Goal: Task Accomplishment & Management: Manage account settings

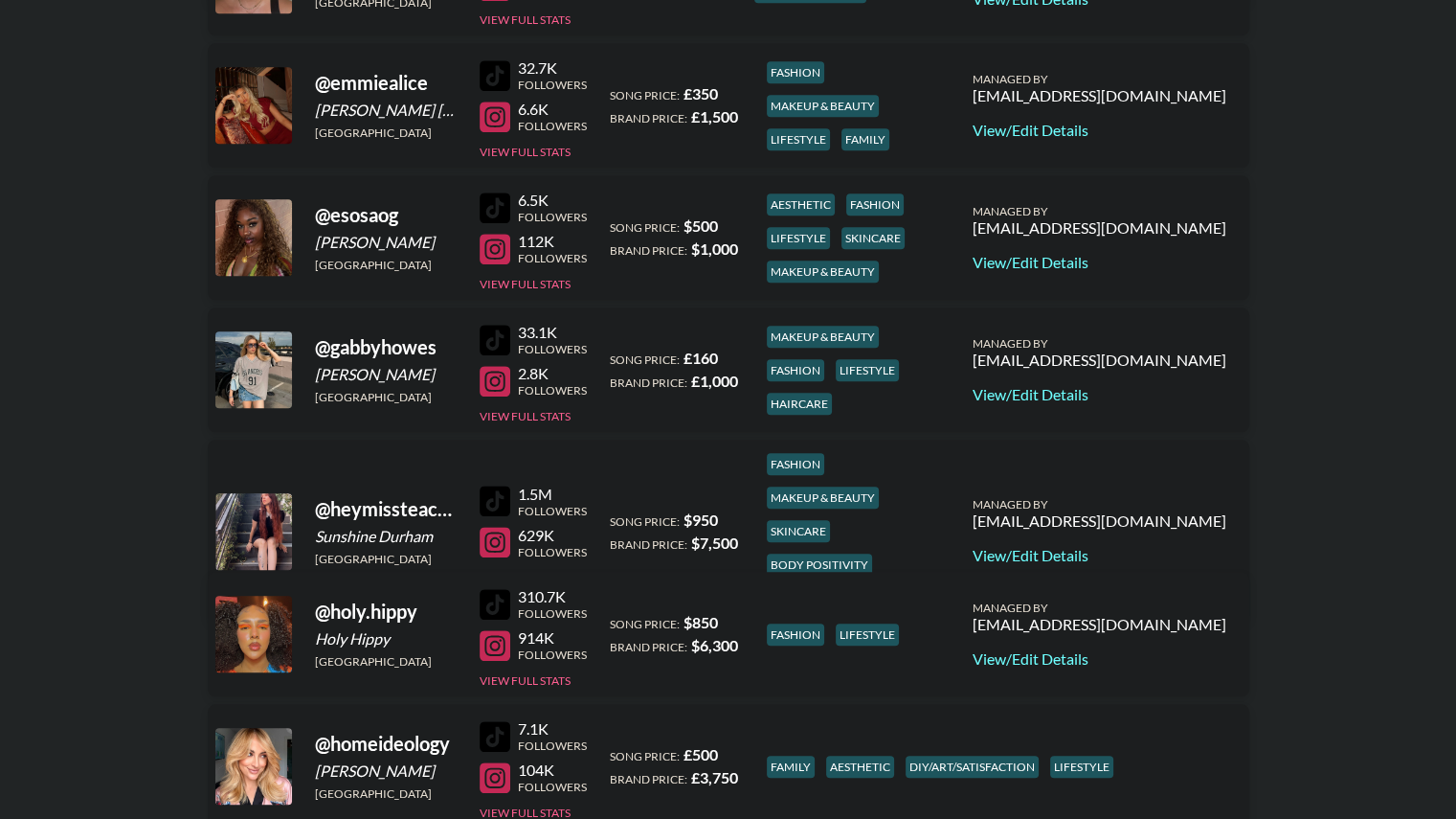
scroll to position [1432, 0]
click at [1133, 545] on link "View/Edit Details" at bounding box center [1099, 555] width 253 height 20
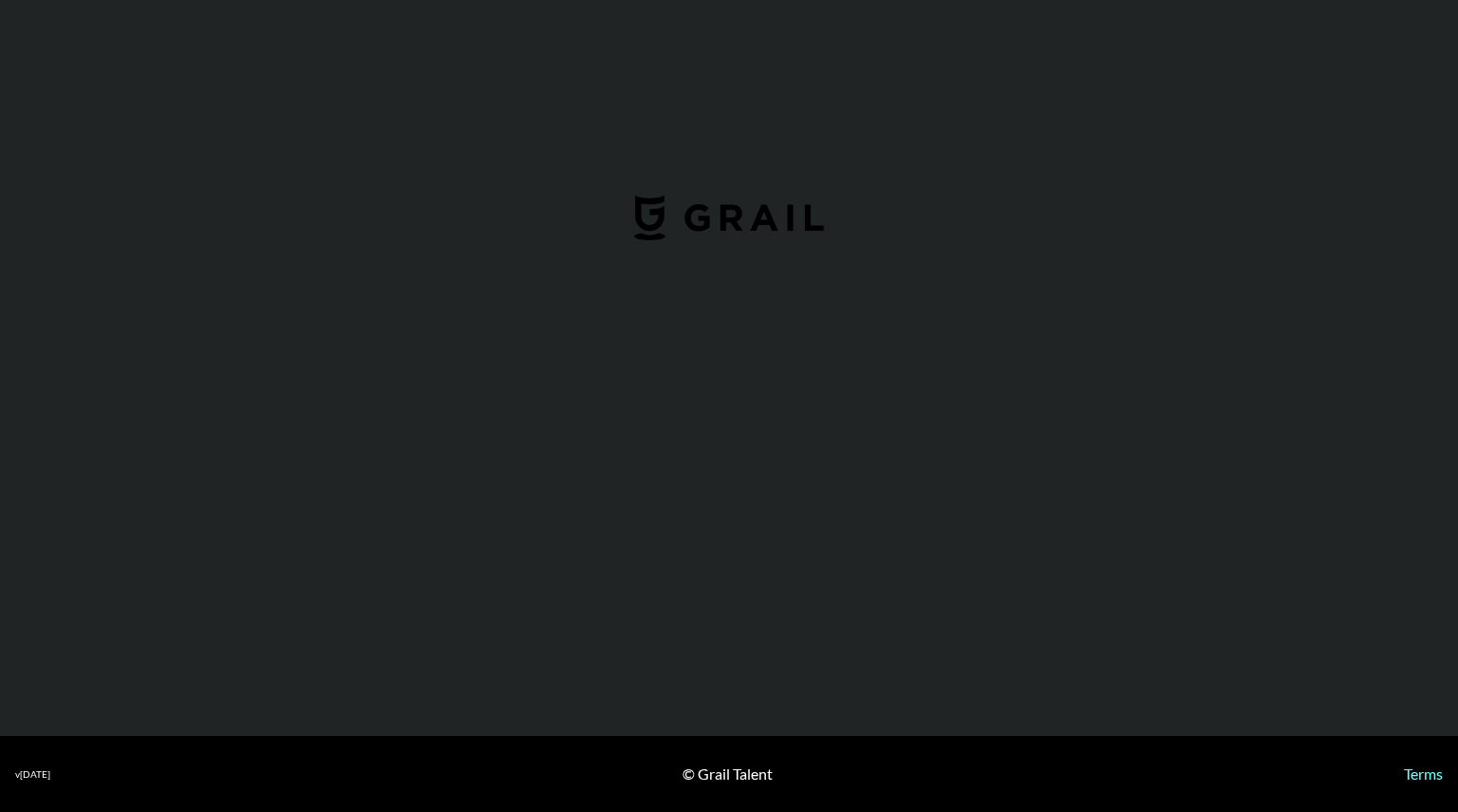
select select "USD"
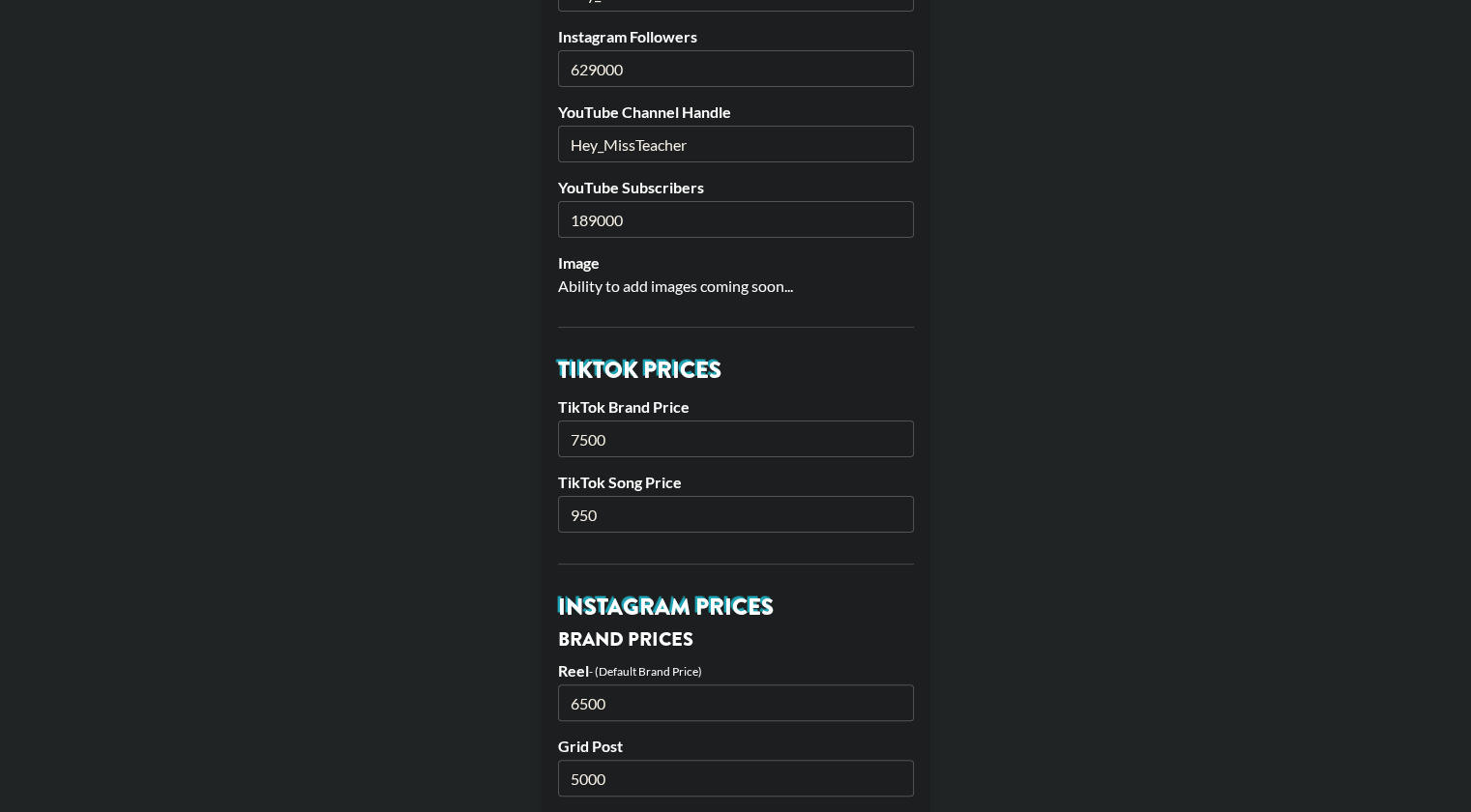
scroll to position [362, 0]
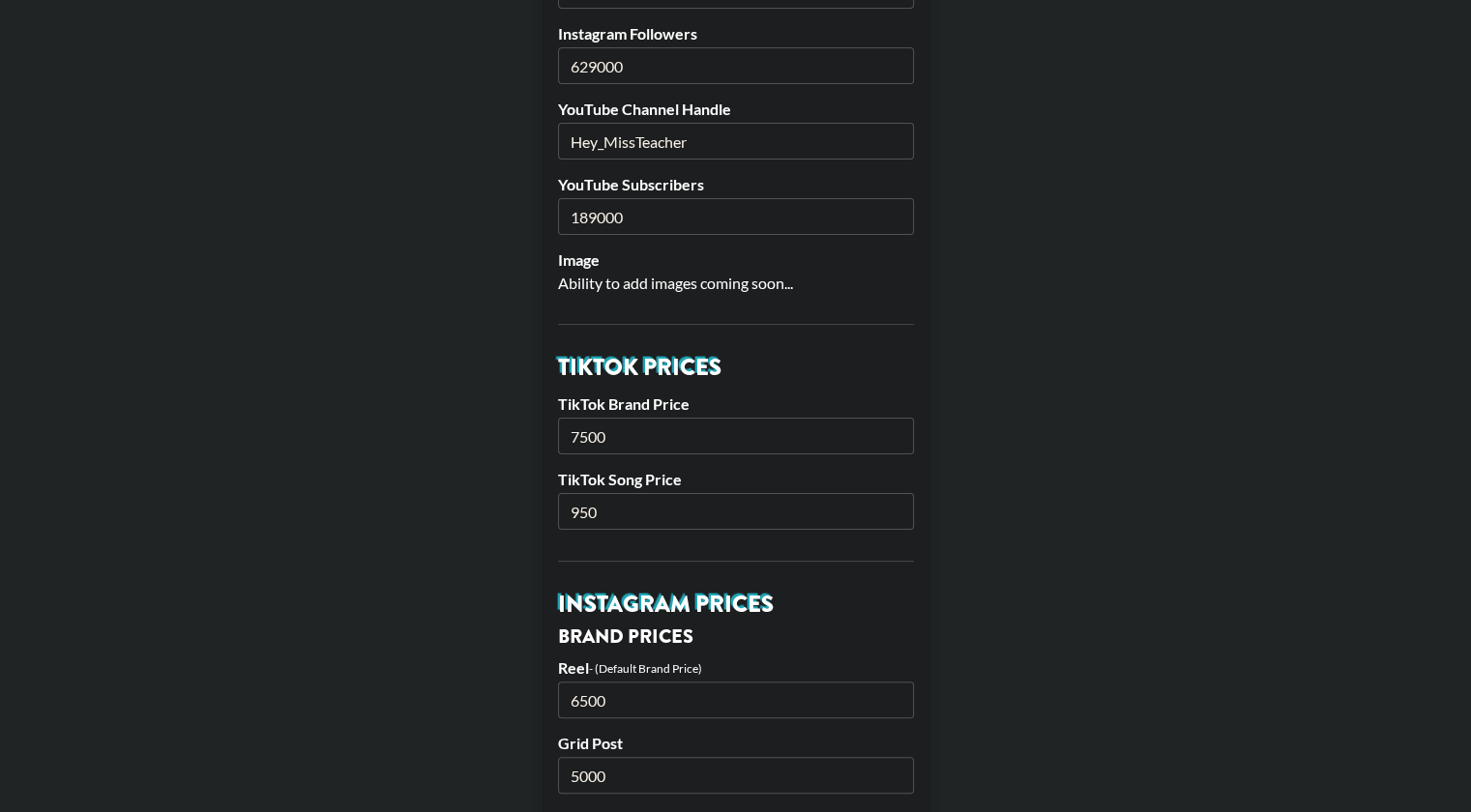
click at [595, 432] on input "7500" at bounding box center [736, 435] width 355 height 36
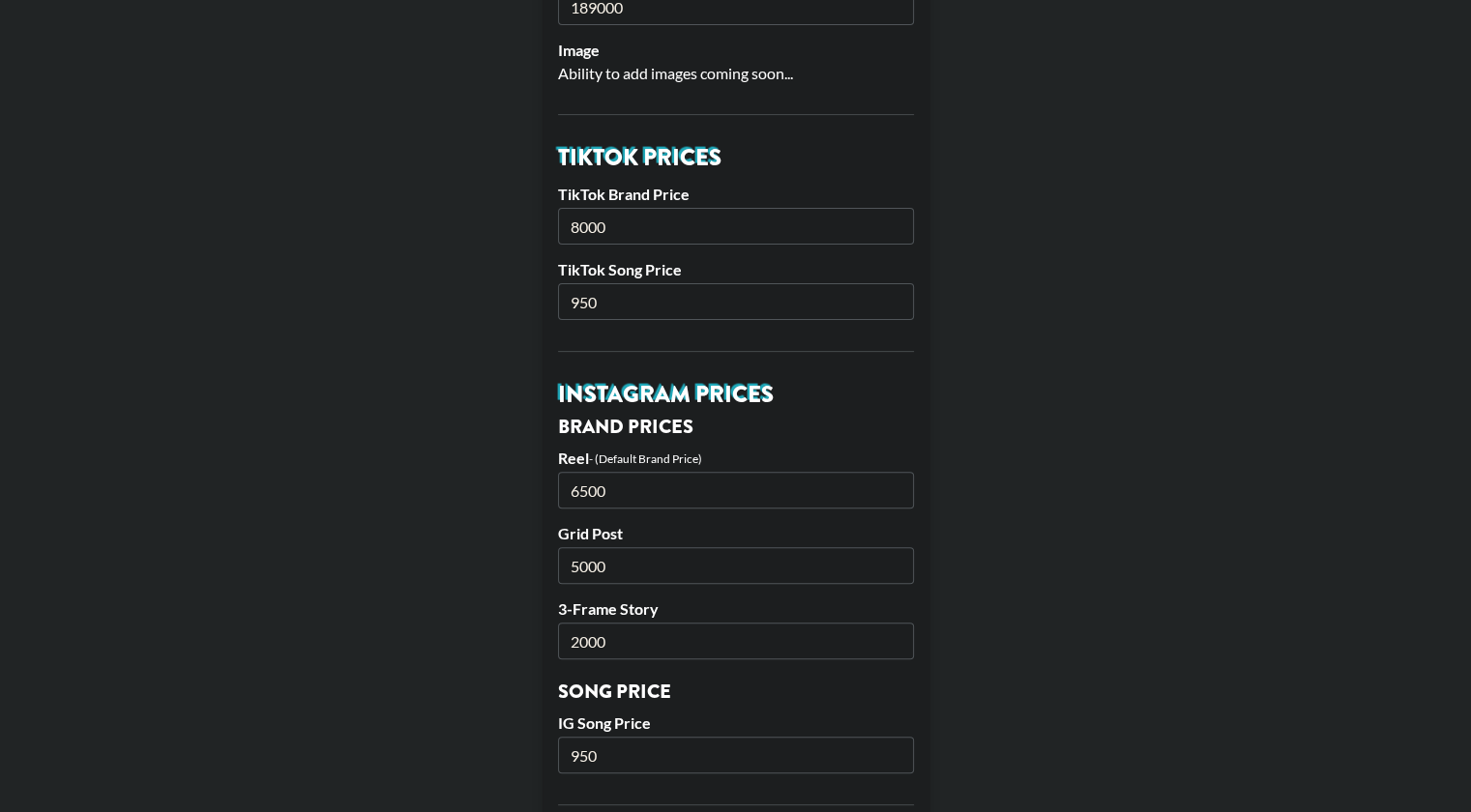
scroll to position [574, 0]
type input "8000"
click at [588, 486] on input "6500" at bounding box center [736, 487] width 355 height 36
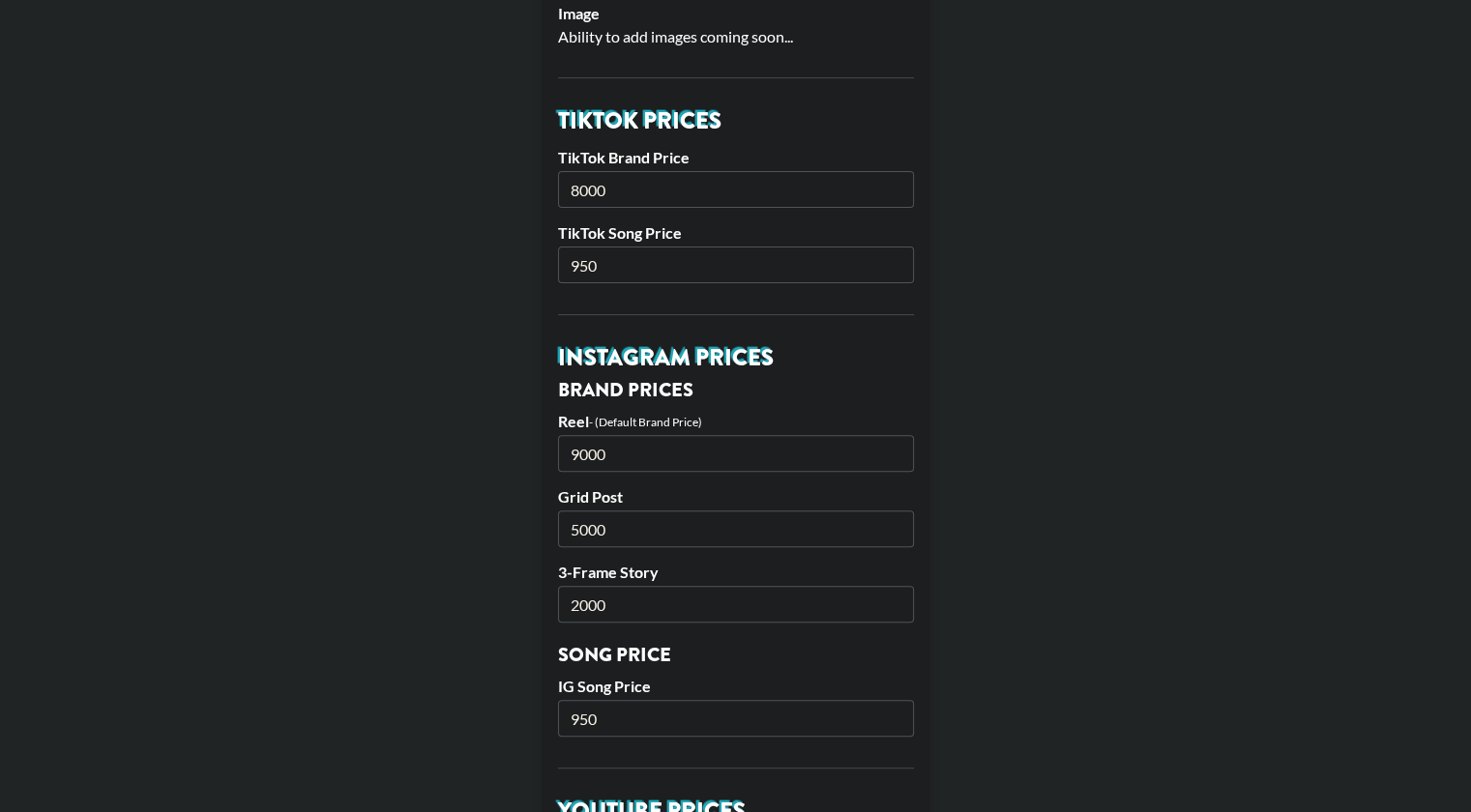
scroll to position [614, 0]
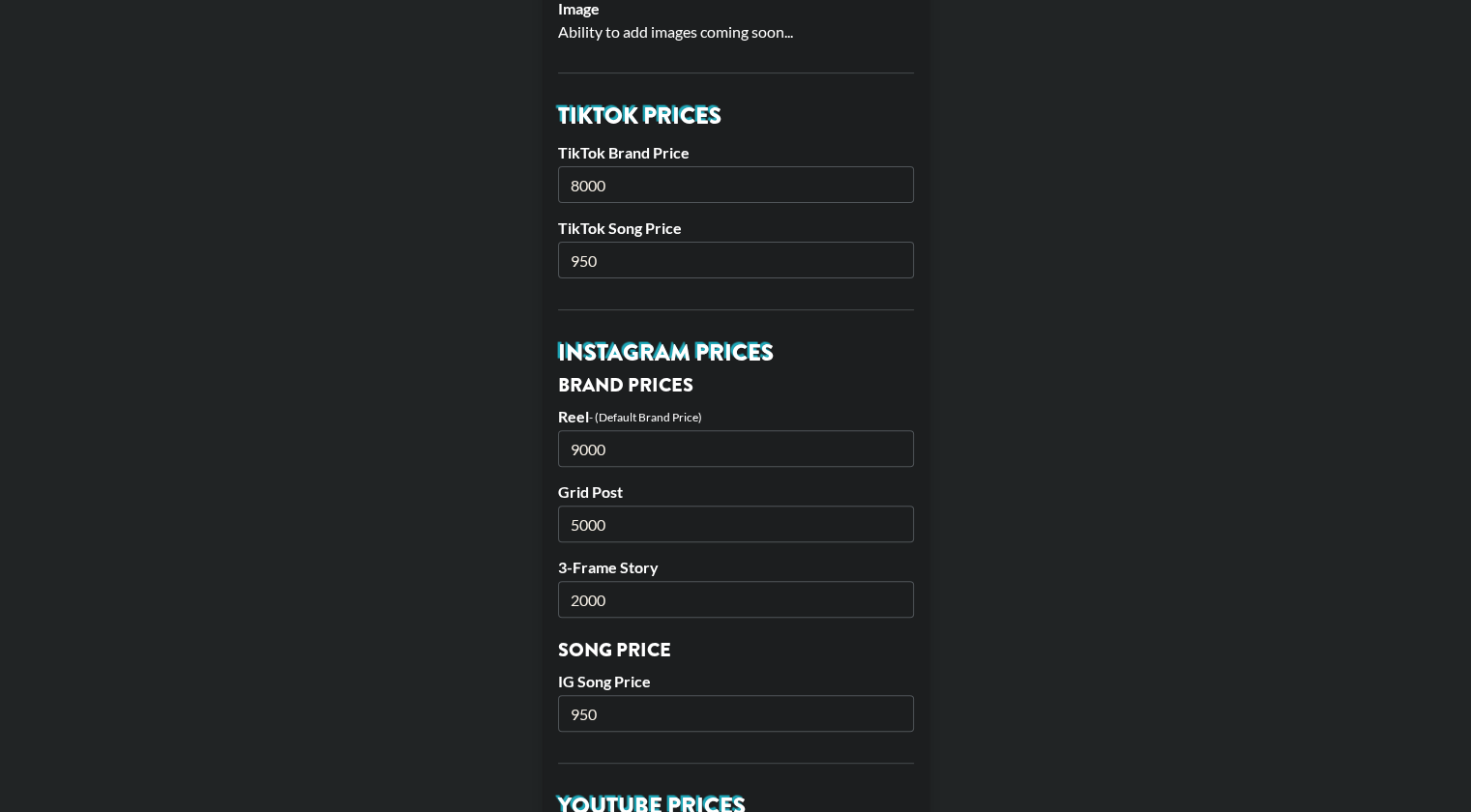
type input "9000"
click at [584, 594] on input "2000" at bounding box center [736, 598] width 355 height 36
type input "3500"
click at [588, 515] on input "5000" at bounding box center [736, 524] width 355 height 36
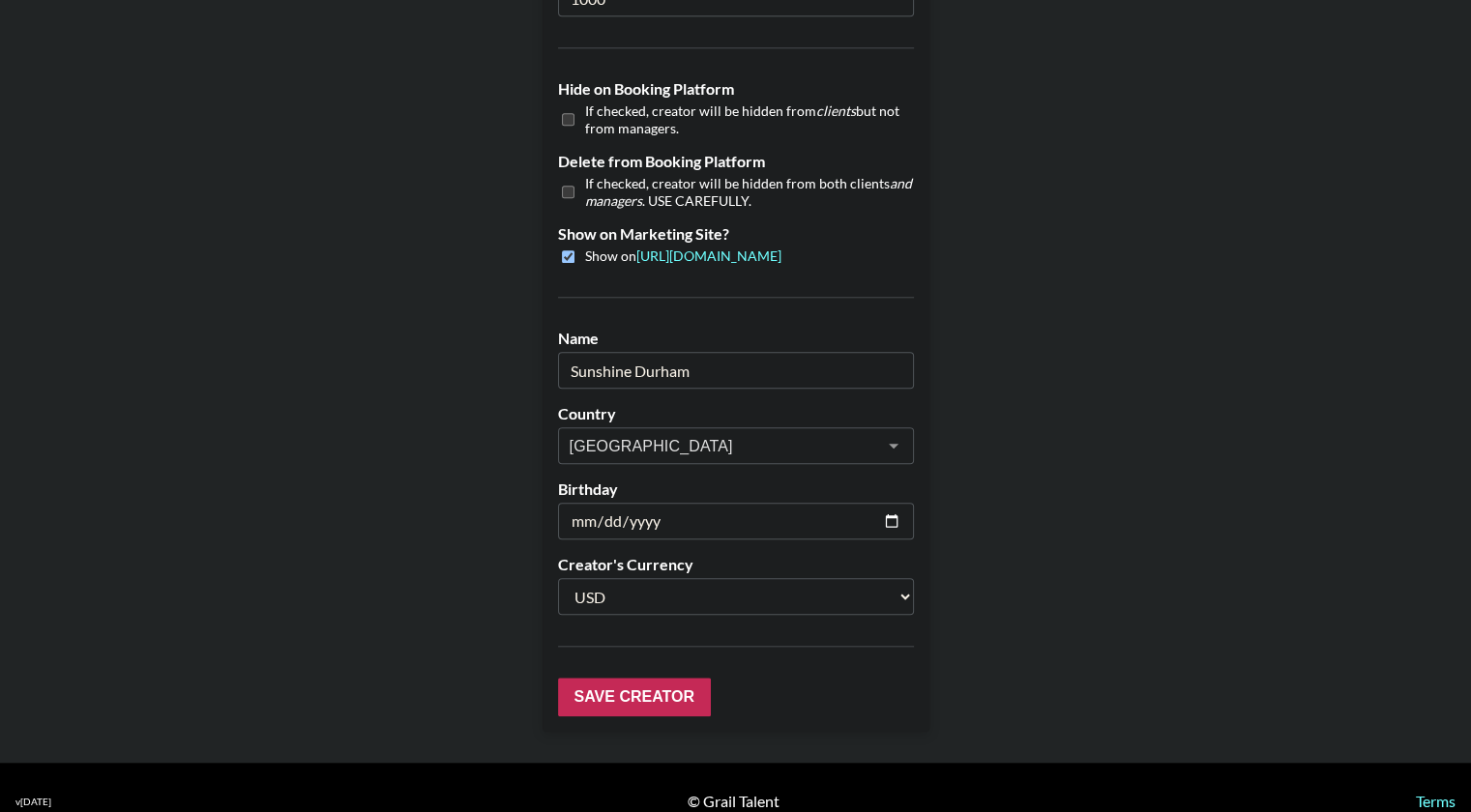
scroll to position [1809, 0]
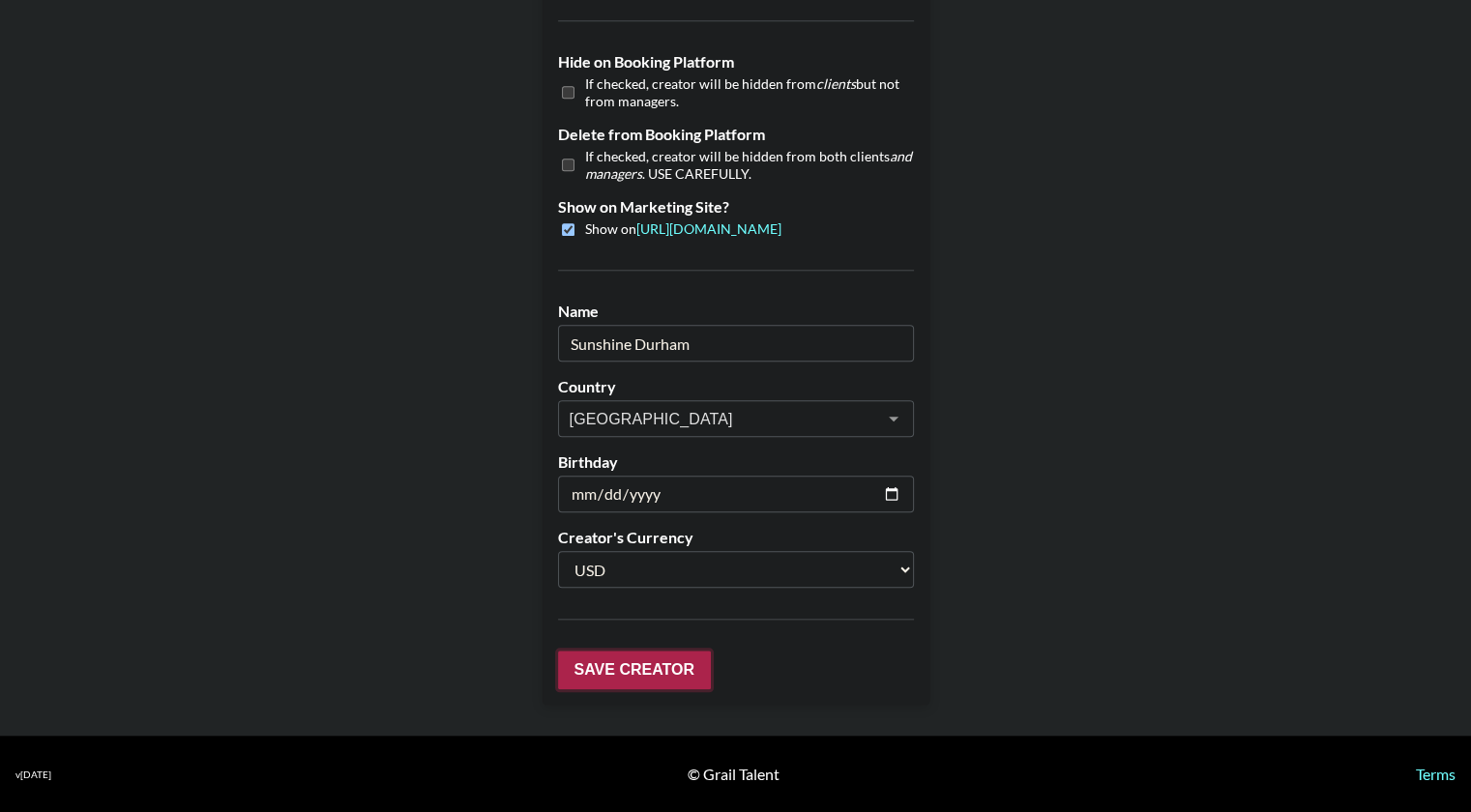
click at [649, 671] on input "Save Creator" at bounding box center [634, 669] width 153 height 38
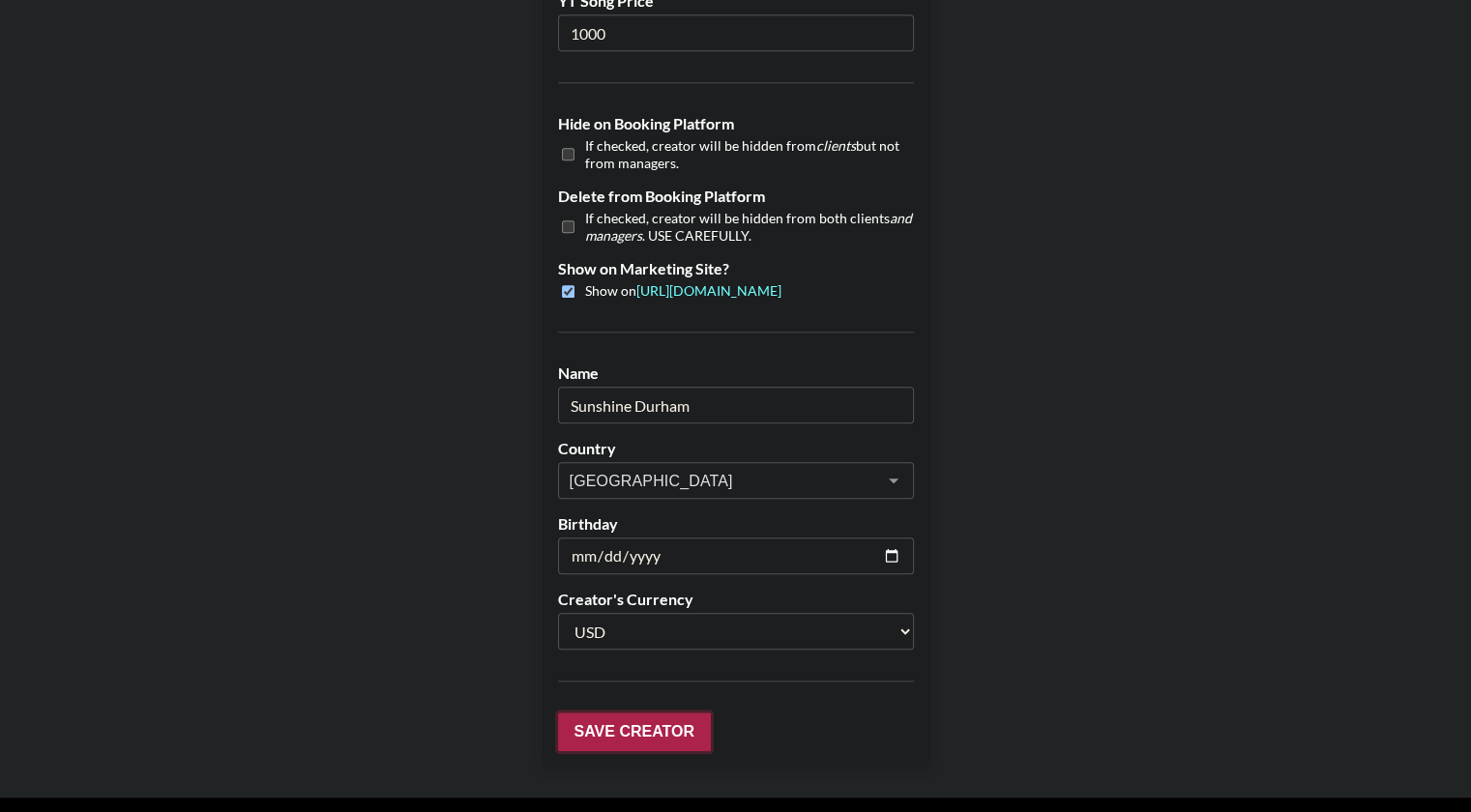
scroll to position [1871, 0]
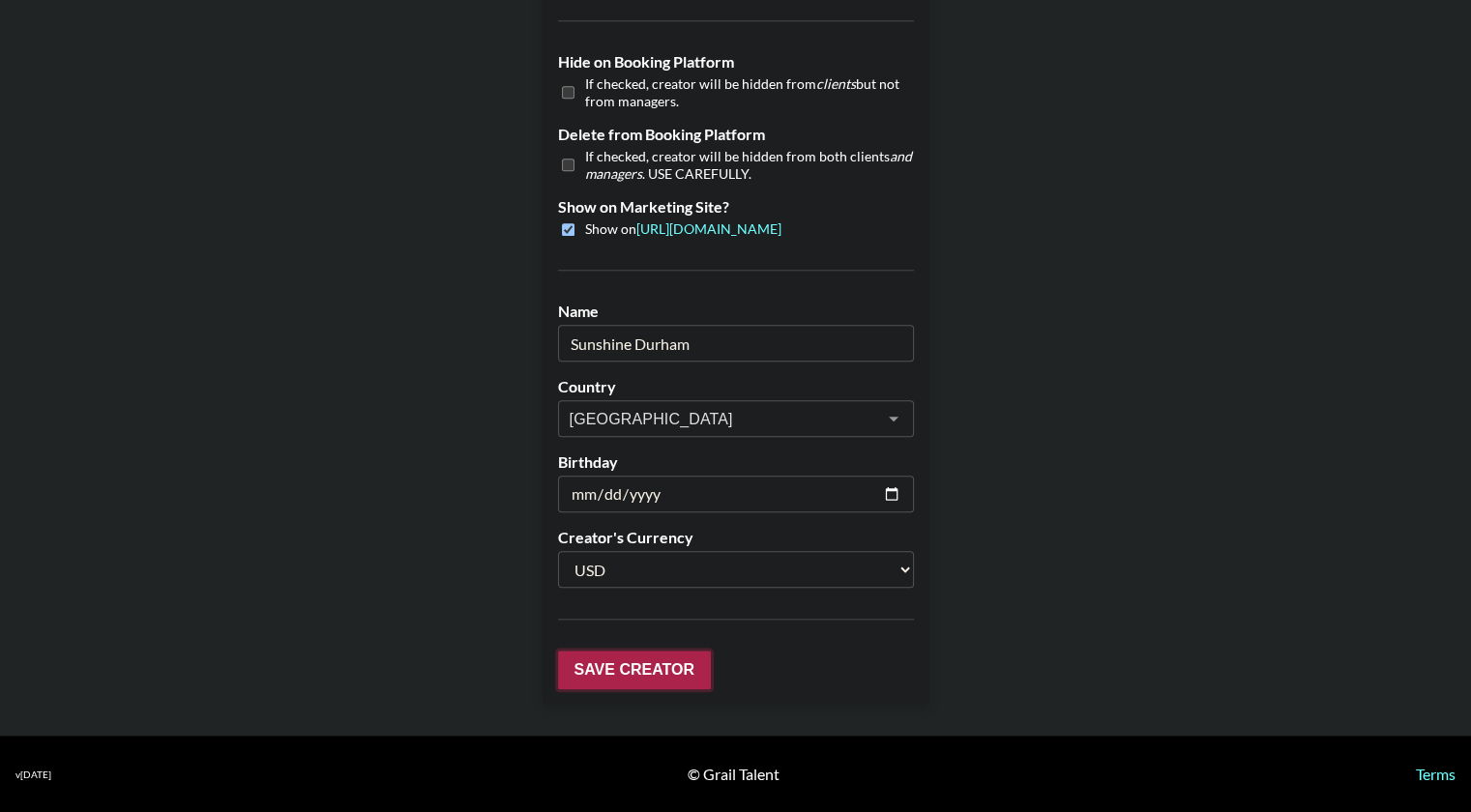
click at [619, 673] on input "Save Creator" at bounding box center [634, 669] width 153 height 38
